Goal: Information Seeking & Learning: Compare options

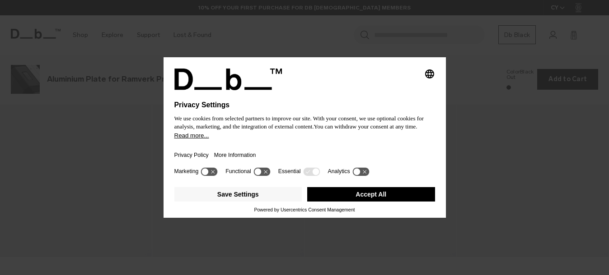
scroll to position [1102, 0]
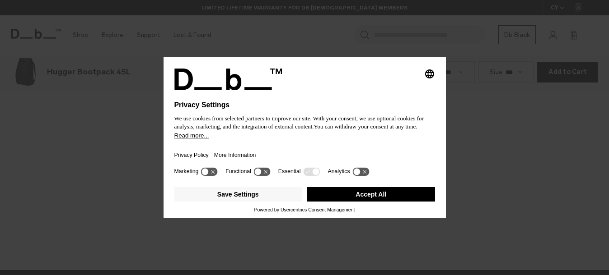
scroll to position [1102, 0]
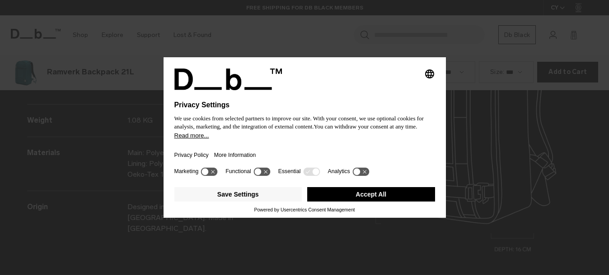
scroll to position [1102, 0]
